Goal: Use online tool/utility

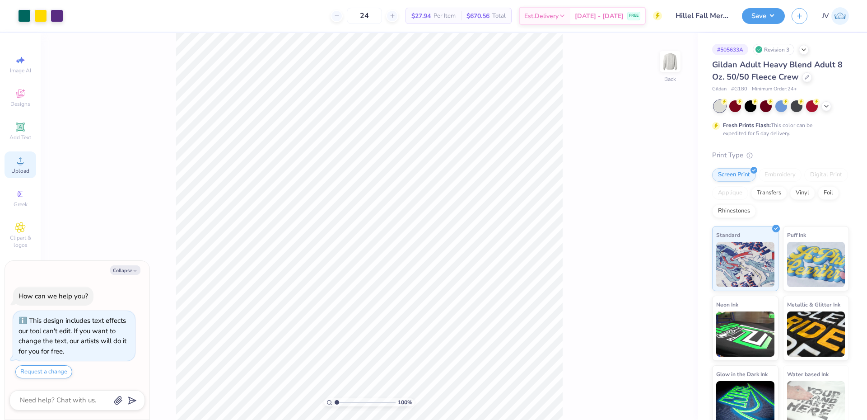
click at [17, 166] on div "Upload" at bounding box center [21, 164] width 32 height 27
type textarea "x"
click at [658, 186] on input "12.80" at bounding box center [664, 184] width 33 height 13
type input "12.5"
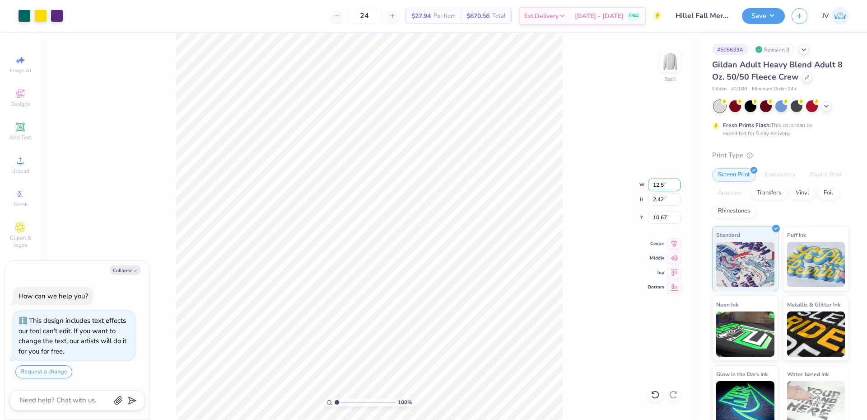
type textarea "x"
type input "12.50"
type input "2.36"
click at [656, 216] on input "10.69" at bounding box center [664, 217] width 33 height 13
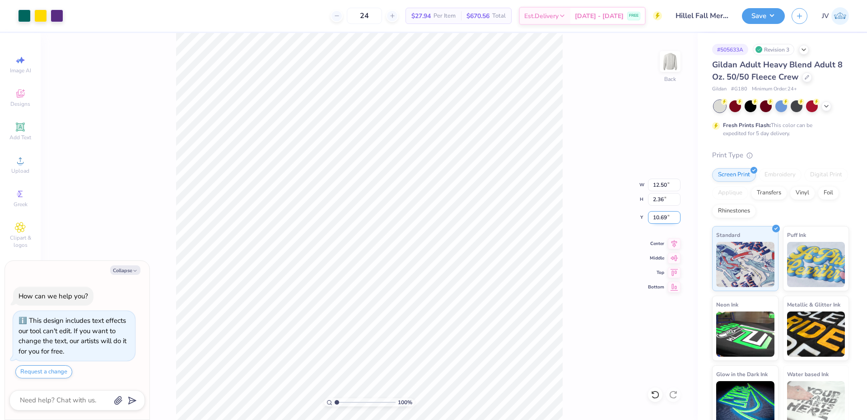
click at [657, 216] on input "10.69" at bounding box center [664, 217] width 33 height 13
type input "3"
type textarea "x"
type input "3.00"
click at [766, 15] on button "Save" at bounding box center [763, 15] width 43 height 16
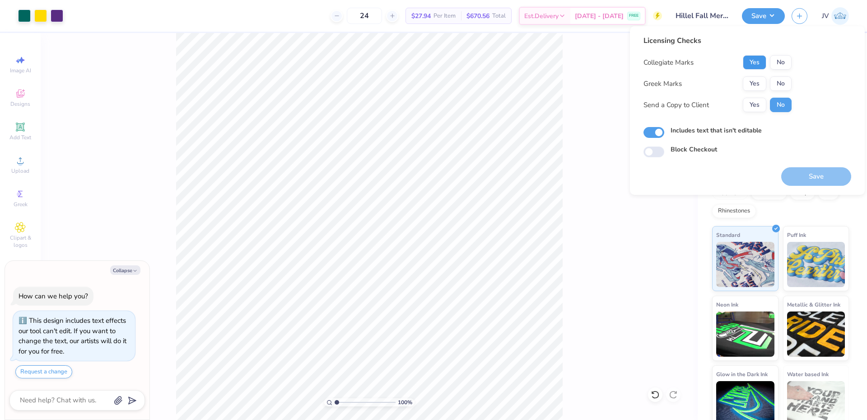
click at [757, 65] on button "Yes" at bounding box center [754, 62] width 23 height 14
click at [779, 85] on button "No" at bounding box center [781, 83] width 22 height 14
click at [808, 178] on button "Save" at bounding box center [816, 176] width 70 height 19
type textarea "x"
